Goal: Obtain resource: Obtain resource

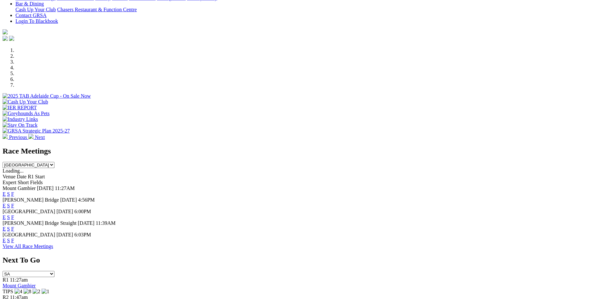
scroll to position [178, 0]
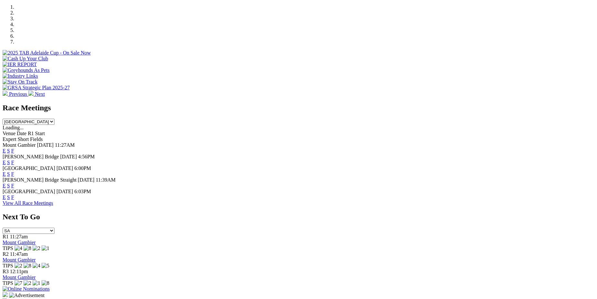
scroll to position [209, 0]
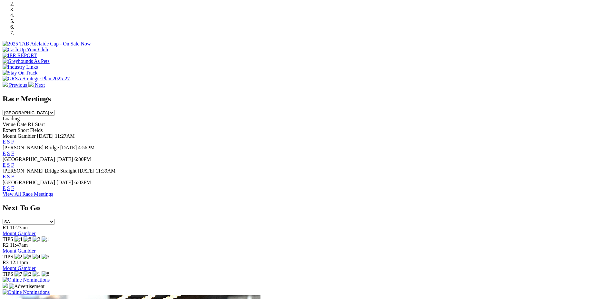
click at [14, 139] on link "F" at bounding box center [12, 141] width 3 height 5
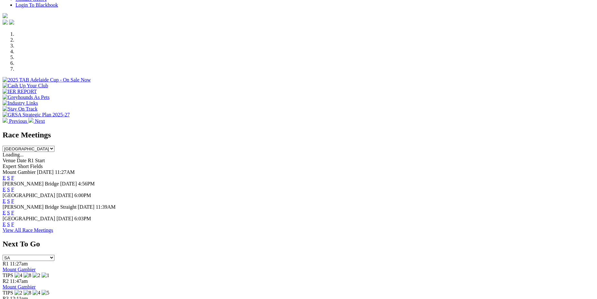
scroll to position [174, 0]
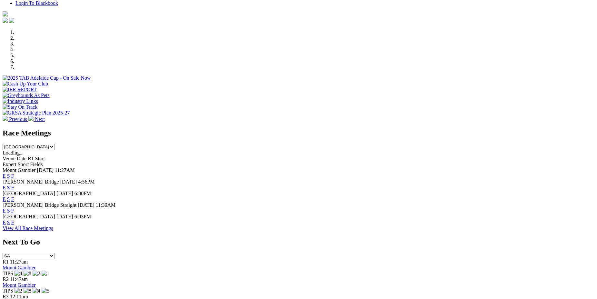
click at [14, 173] on link "F" at bounding box center [12, 175] width 3 height 5
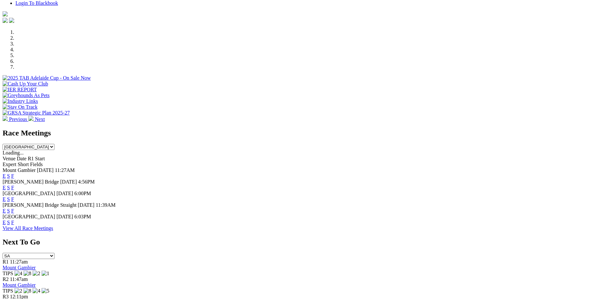
scroll to position [176, 0]
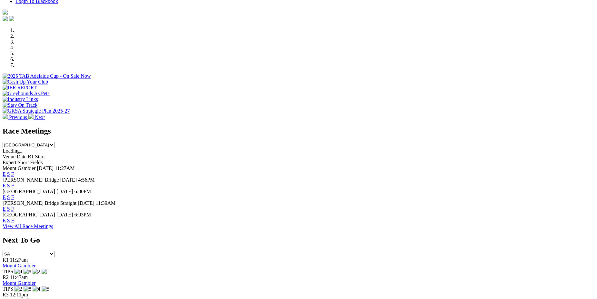
click at [14, 183] on link "F" at bounding box center [12, 185] width 3 height 5
